Goal: Task Accomplishment & Management: Manage account settings

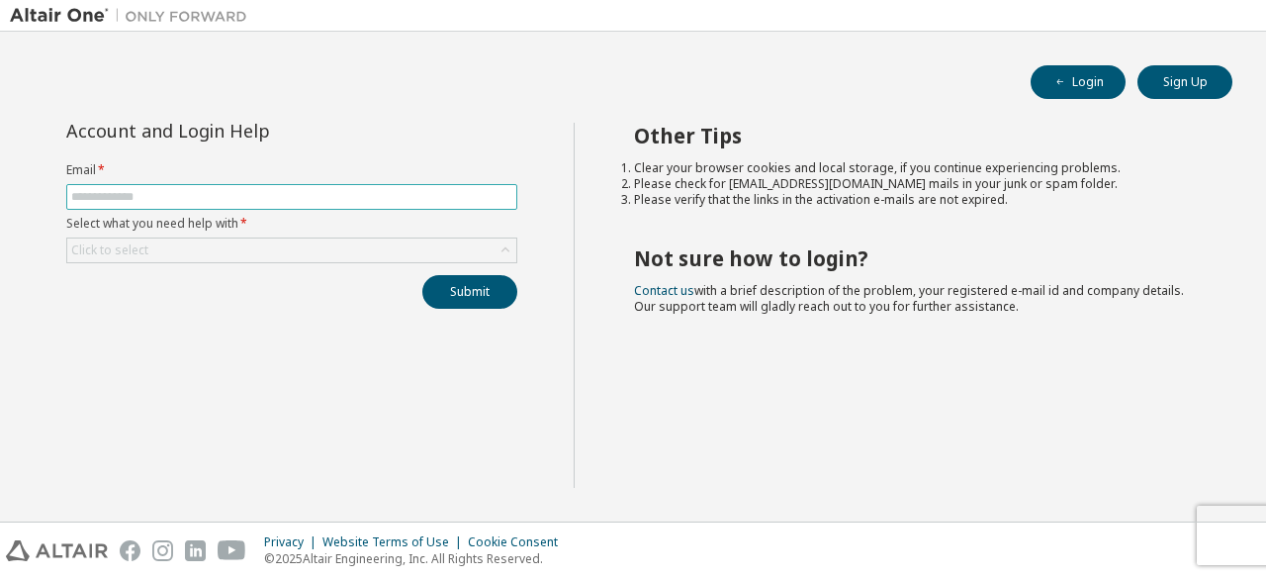
click at [205, 192] on input "text" at bounding box center [291, 197] width 441 height 16
type input "**********"
click at [336, 266] on div "**********" at bounding box center [291, 216] width 475 height 186
click at [332, 240] on div "Click to select" at bounding box center [291, 250] width 449 height 24
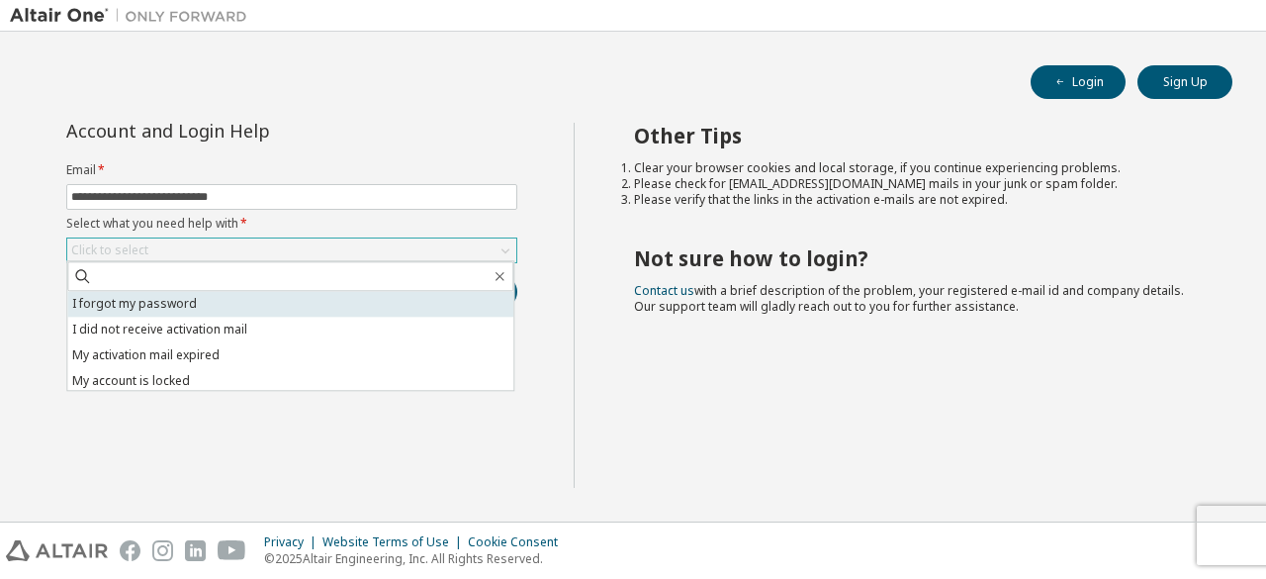
click at [253, 302] on li "I forgot my password" at bounding box center [290, 304] width 446 height 26
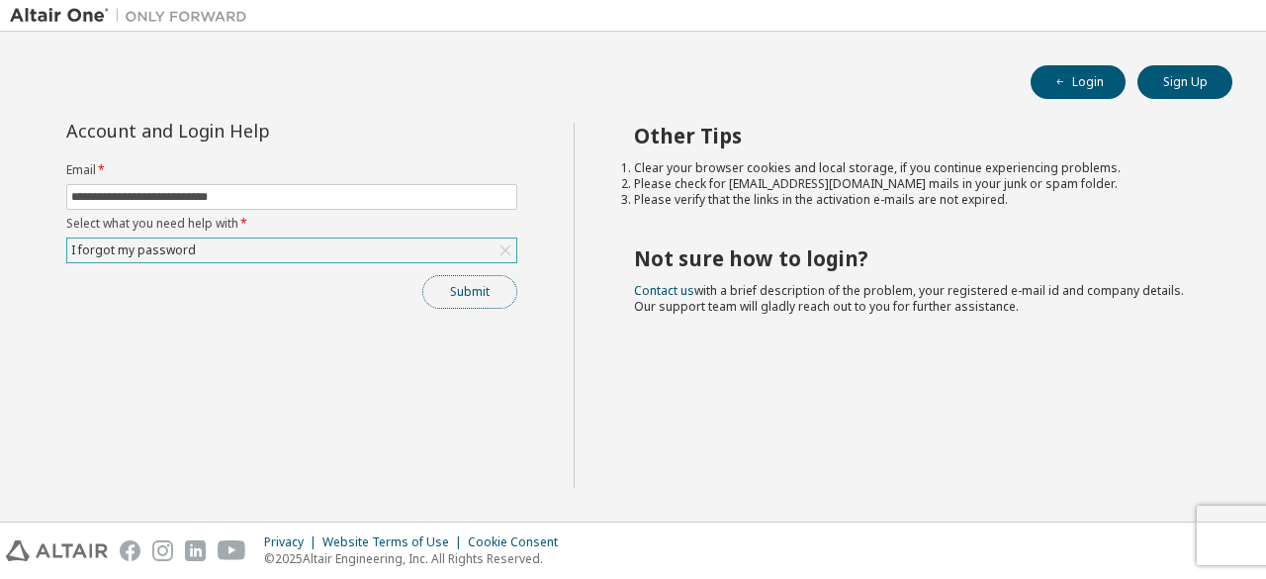
click at [453, 297] on button "Submit" at bounding box center [469, 292] width 95 height 34
click at [1053, 85] on span "button" at bounding box center [1060, 82] width 16 height 16
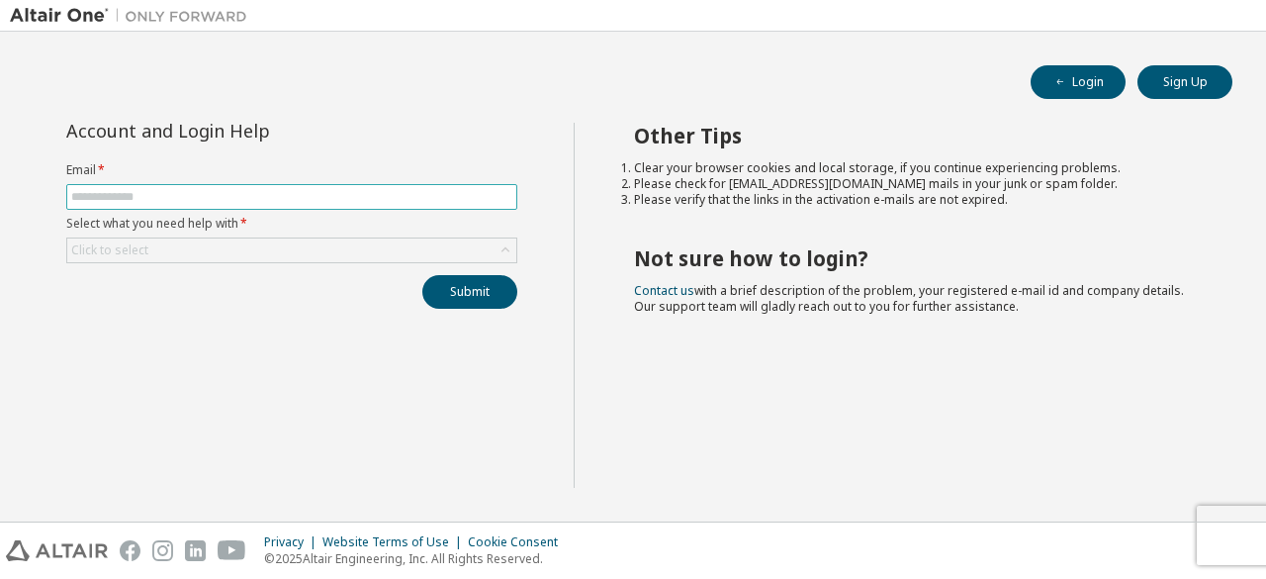
click at [359, 189] on input "text" at bounding box center [291, 197] width 441 height 16
type input "**********"
click at [345, 244] on div "Click to select" at bounding box center [291, 250] width 449 height 24
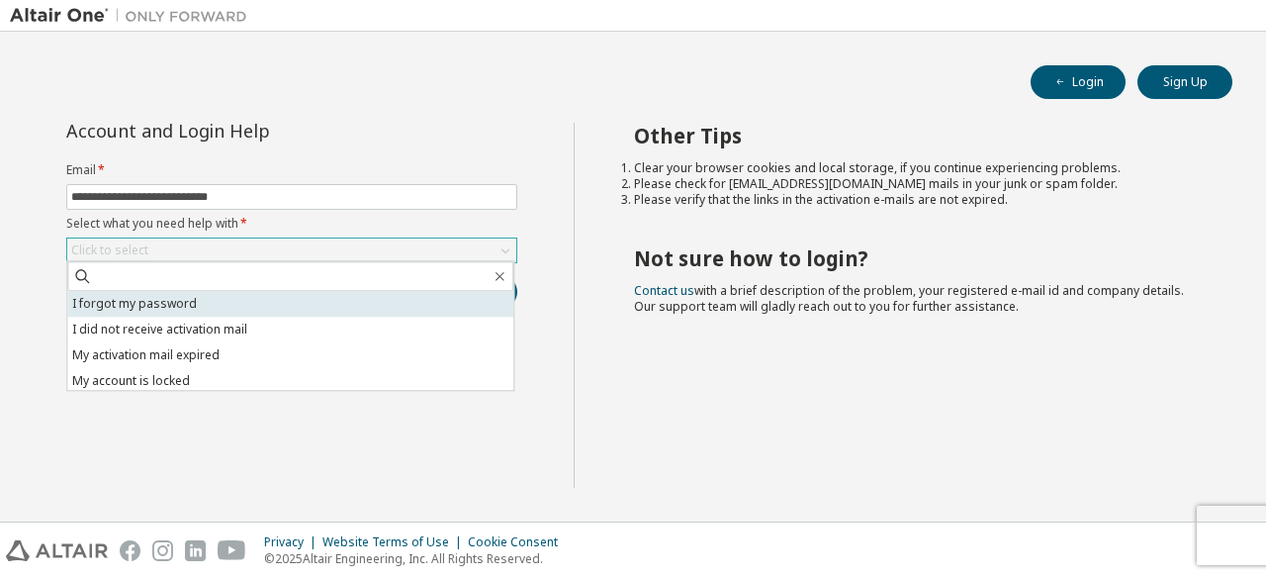
click at [259, 306] on li "I forgot my password" at bounding box center [290, 304] width 446 height 26
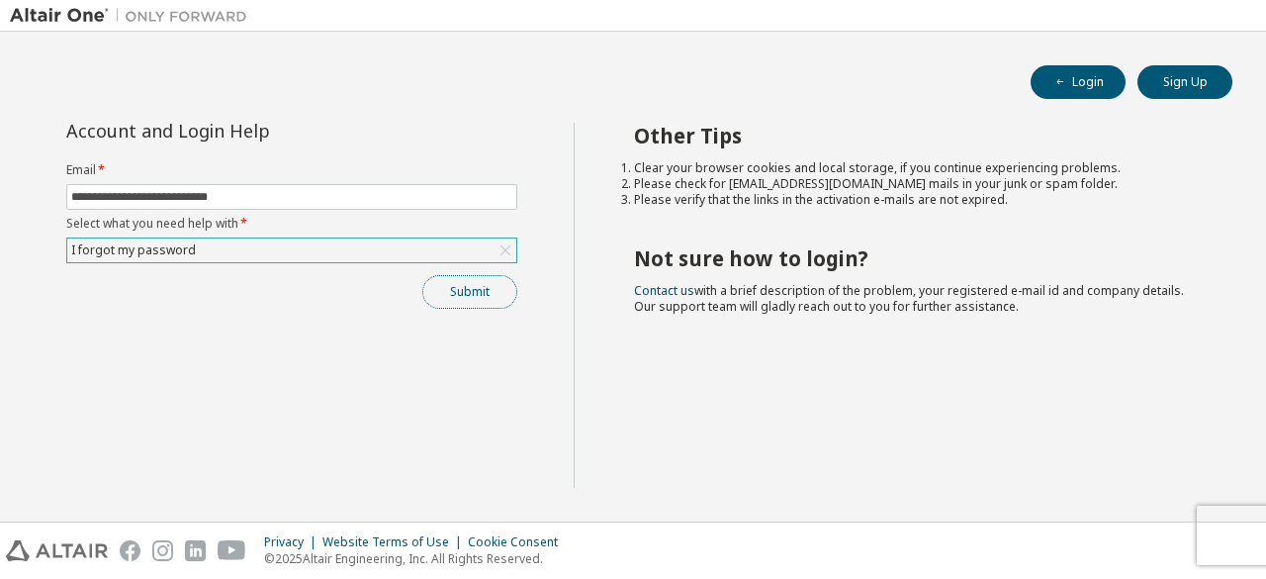
click at [457, 288] on button "Submit" at bounding box center [469, 292] width 95 height 34
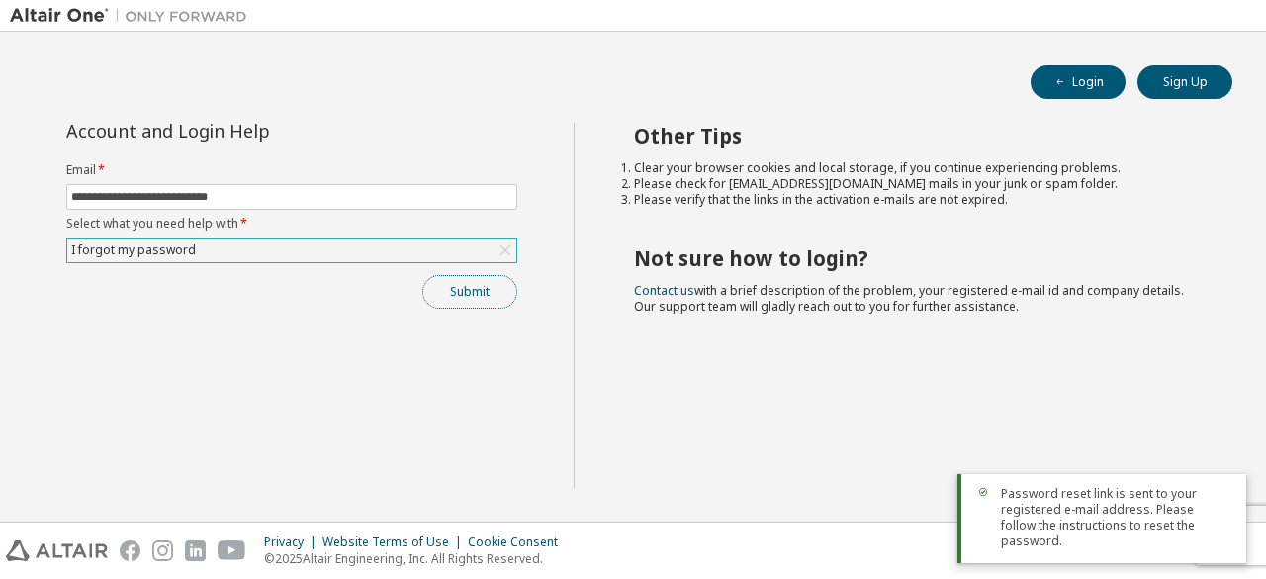
click at [488, 291] on button "Submit" at bounding box center [469, 292] width 95 height 34
click at [353, 248] on div "I forgot my password" at bounding box center [291, 250] width 449 height 24
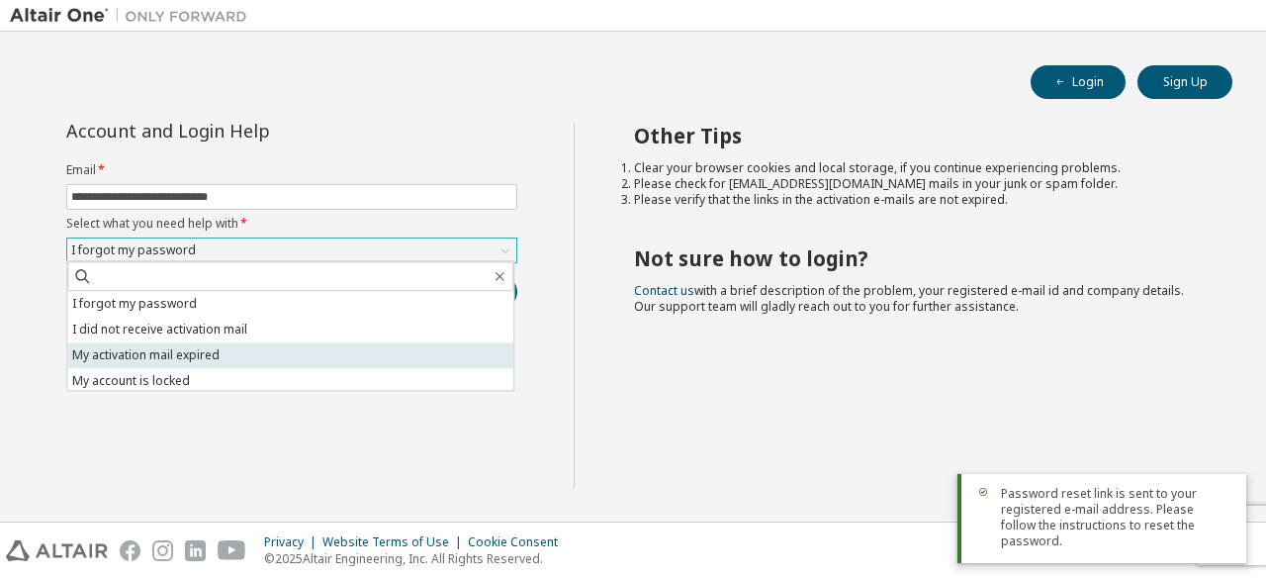
click at [295, 345] on li "My activation mail expired" at bounding box center [290, 355] width 446 height 26
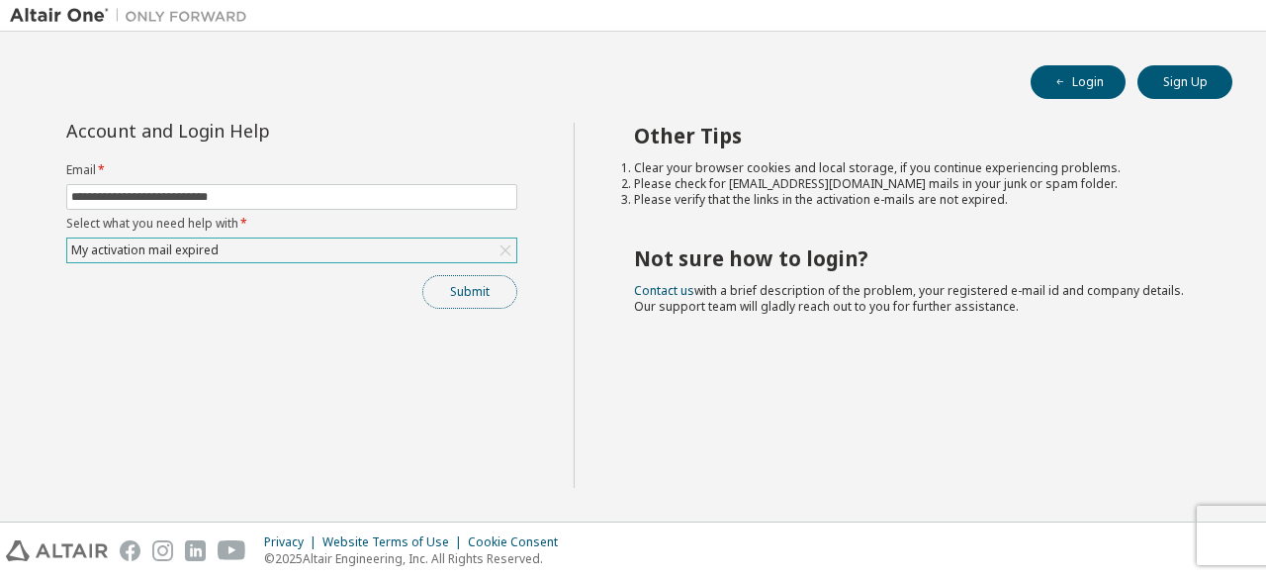
click at [467, 291] on button "Submit" at bounding box center [469, 292] width 95 height 34
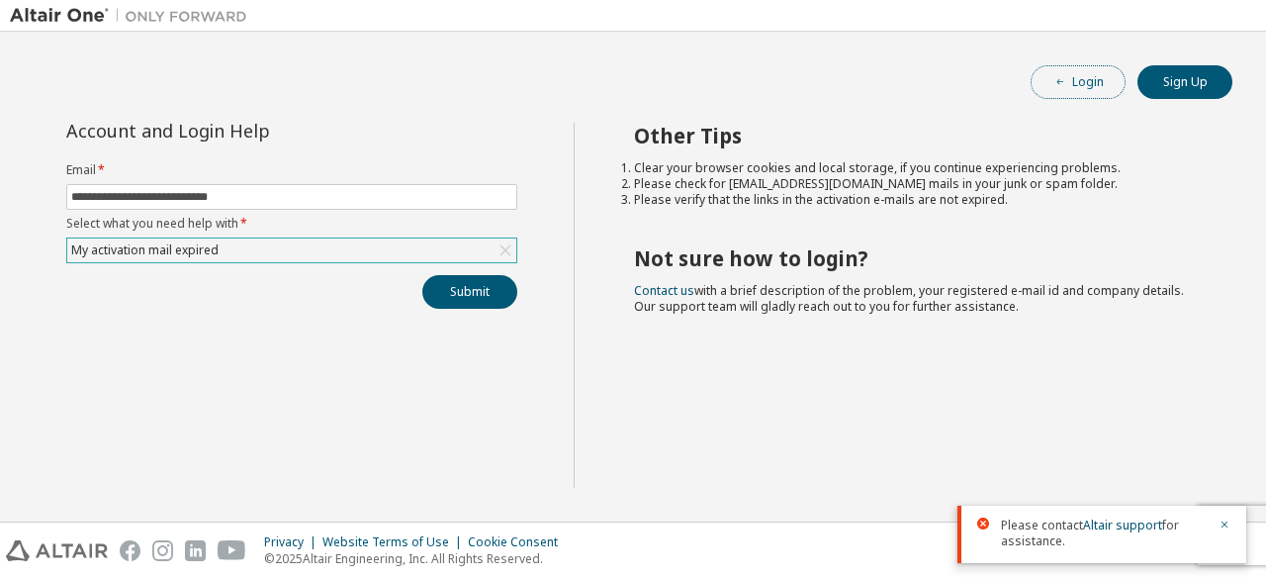
click at [1065, 91] on button "Login" at bounding box center [1078, 82] width 95 height 34
